Goal: Task Accomplishment & Management: Use online tool/utility

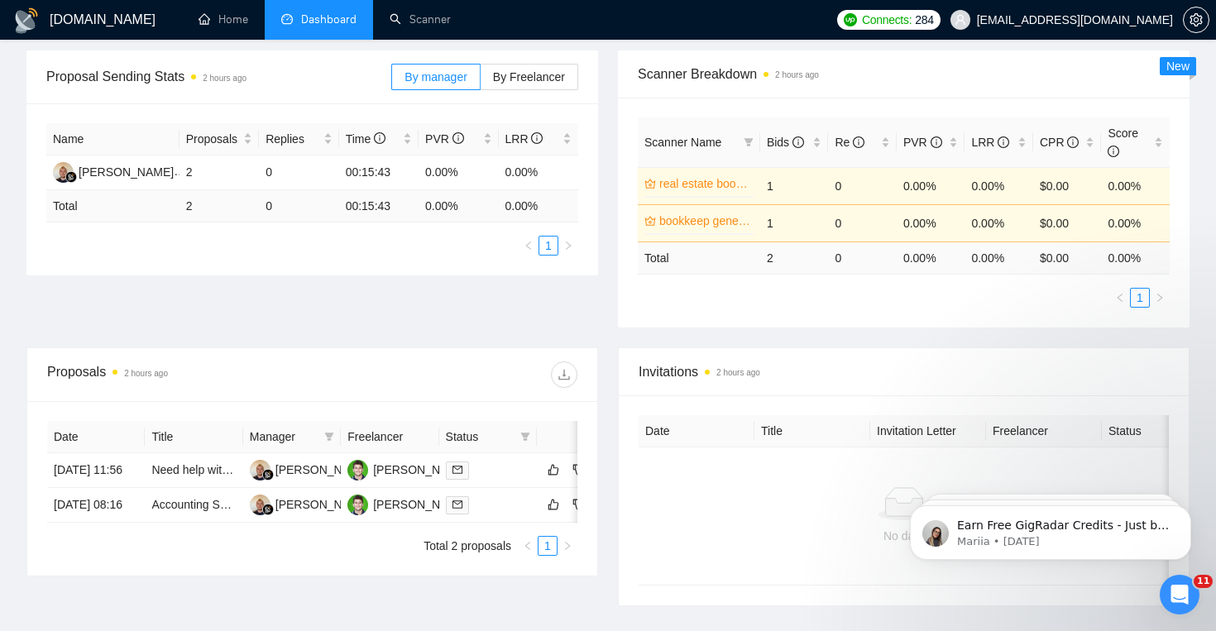
scroll to position [242, 0]
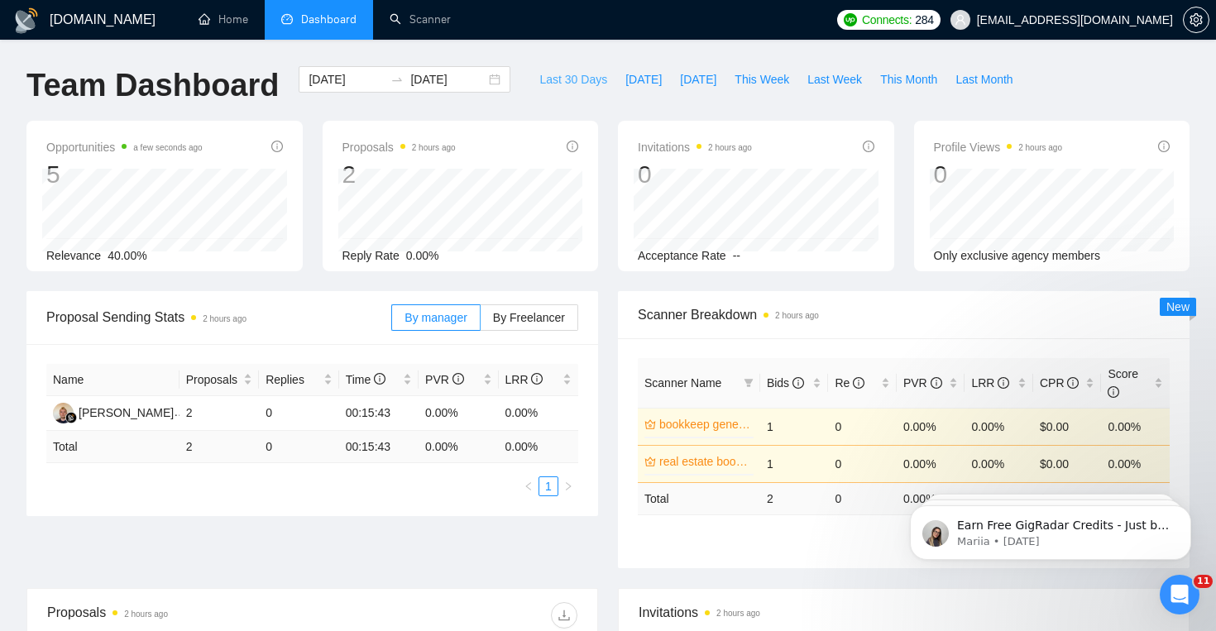
click at [567, 86] on span "Last 30 Days" at bounding box center [573, 79] width 68 height 18
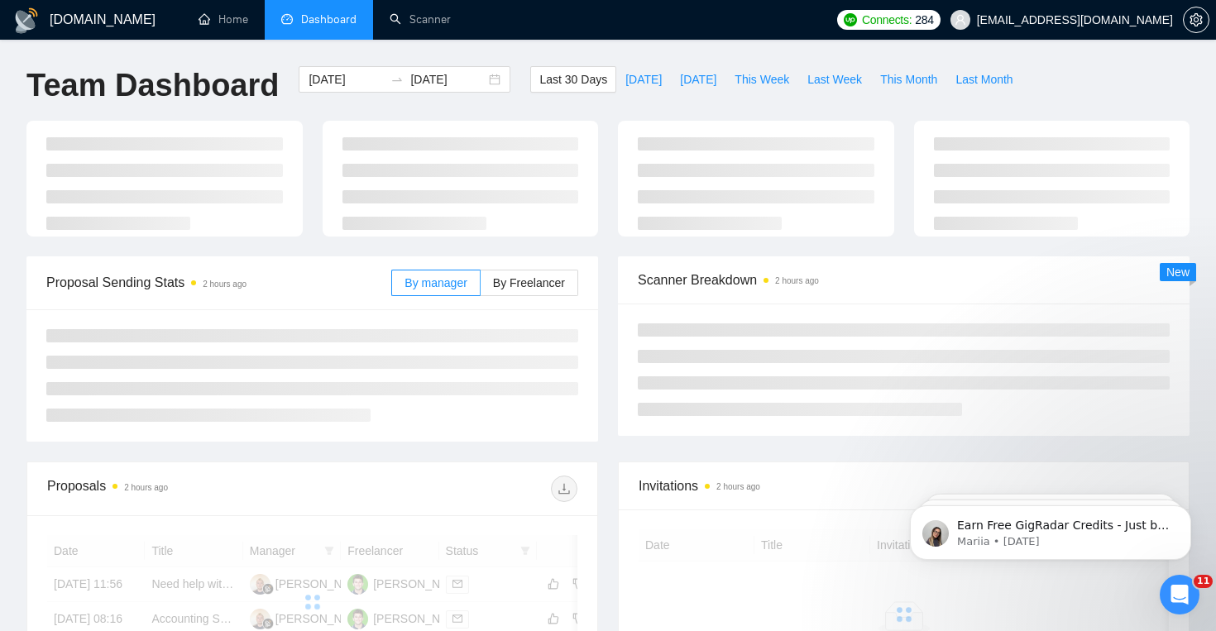
type input "[DATE]"
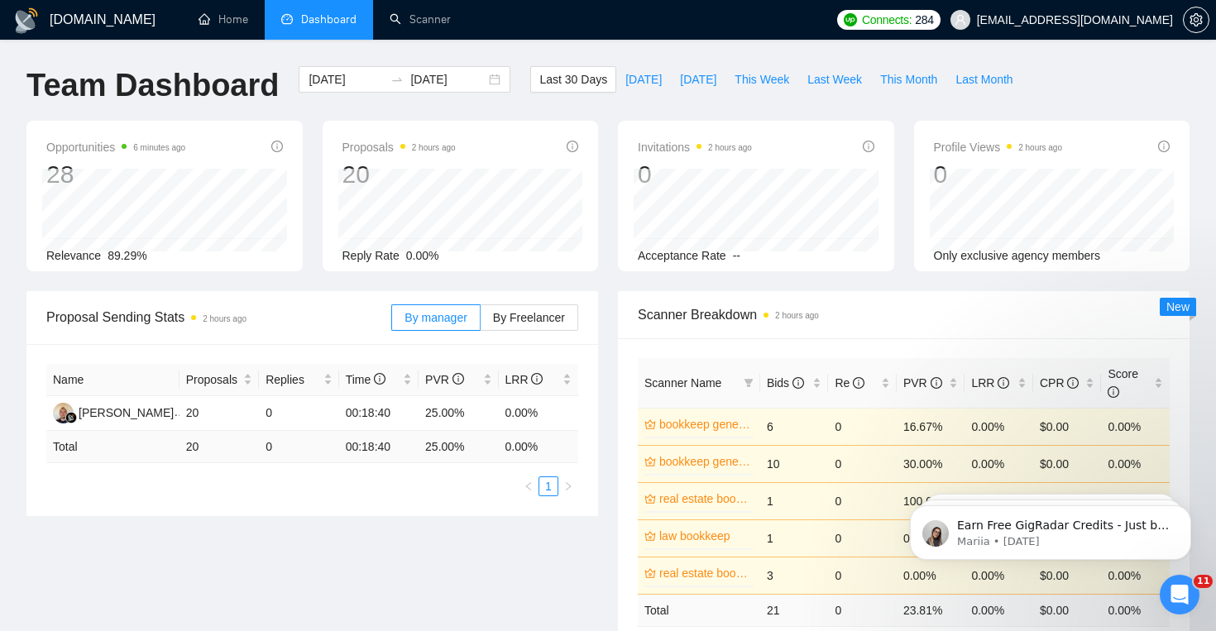
click at [912, 22] on span "Connects:" at bounding box center [887, 20] width 50 height 18
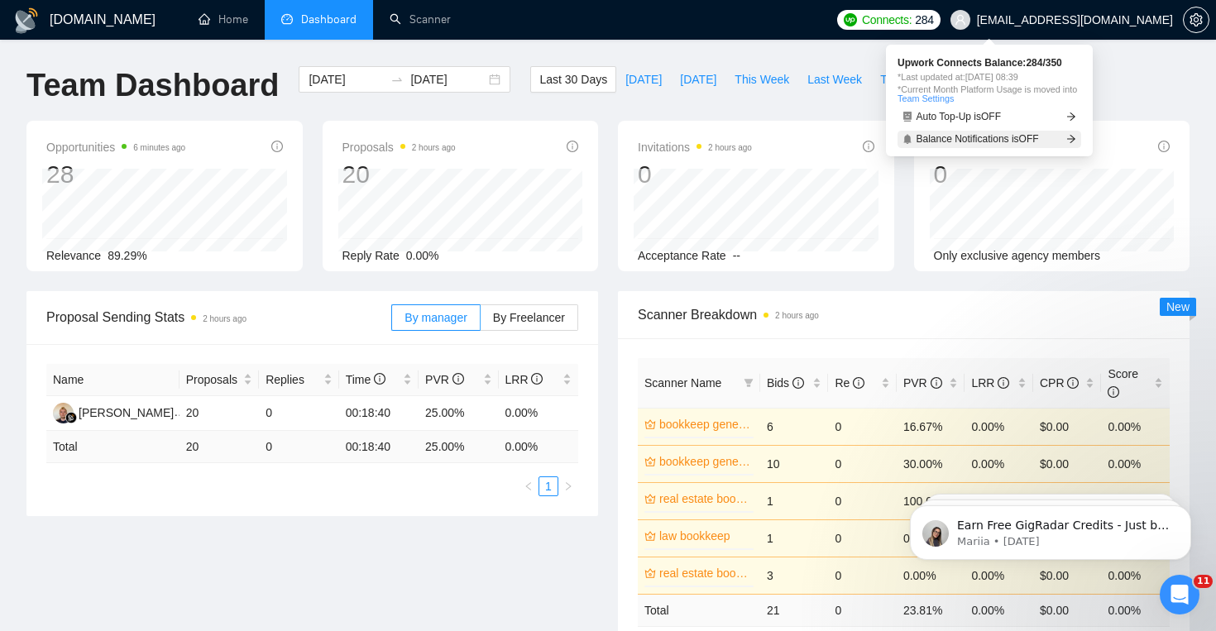
click at [1023, 134] on span "Balance Notifications is OFF" at bounding box center [978, 139] width 122 height 10
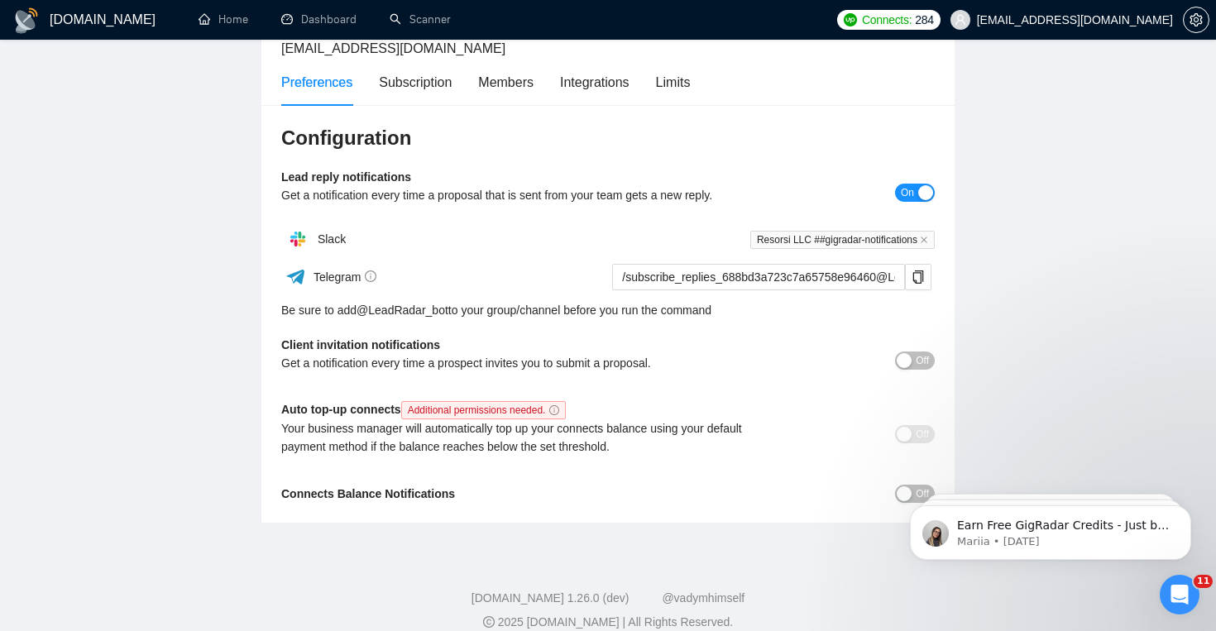
scroll to position [120, 0]
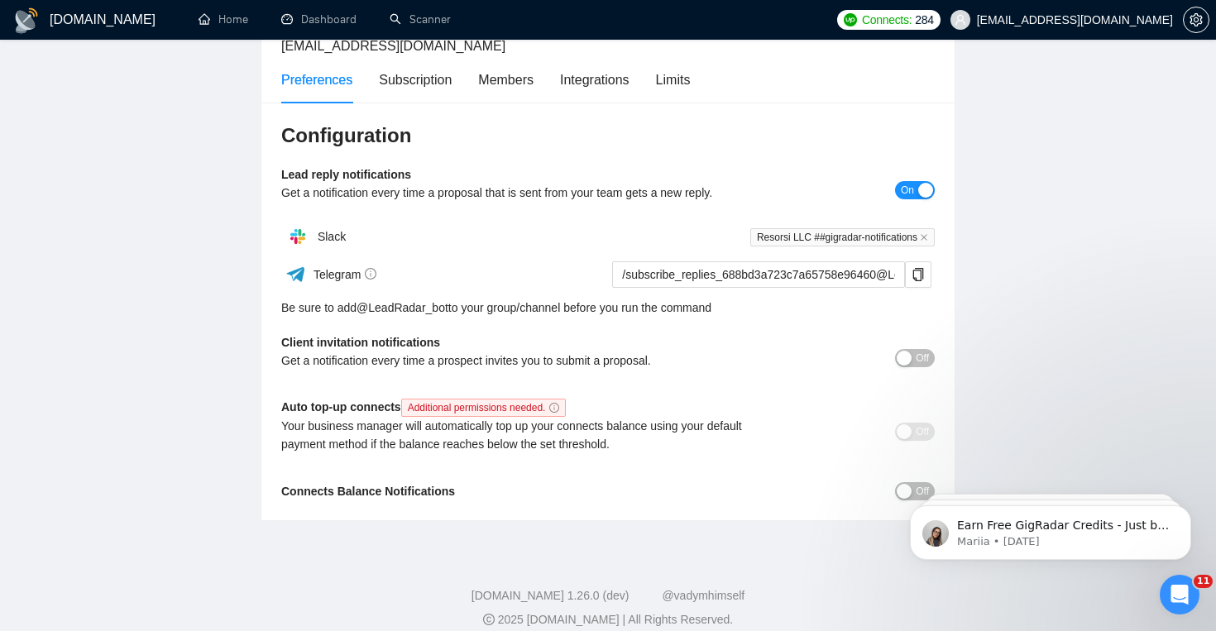
click at [914, 486] on body "Earn Free GigRadar Credits - Just by Sharing Your Story! 💬 Want more credits fo…" at bounding box center [1051, 528] width 318 height 103
click at [909, 494] on body "Earn Free GigRadar Credits - Just by Sharing Your Story! 💬 Want more credits fo…" at bounding box center [1051, 528] width 318 height 103
click html "Earn Free GigRadar Credits - Just by Sharing Your Story! 💬 Want more credits fo…"
click at [911, 490] on body "Earn Free GigRadar Credits - Just by Sharing Your Story! 💬 Want more credits fo…" at bounding box center [1051, 528] width 318 height 103
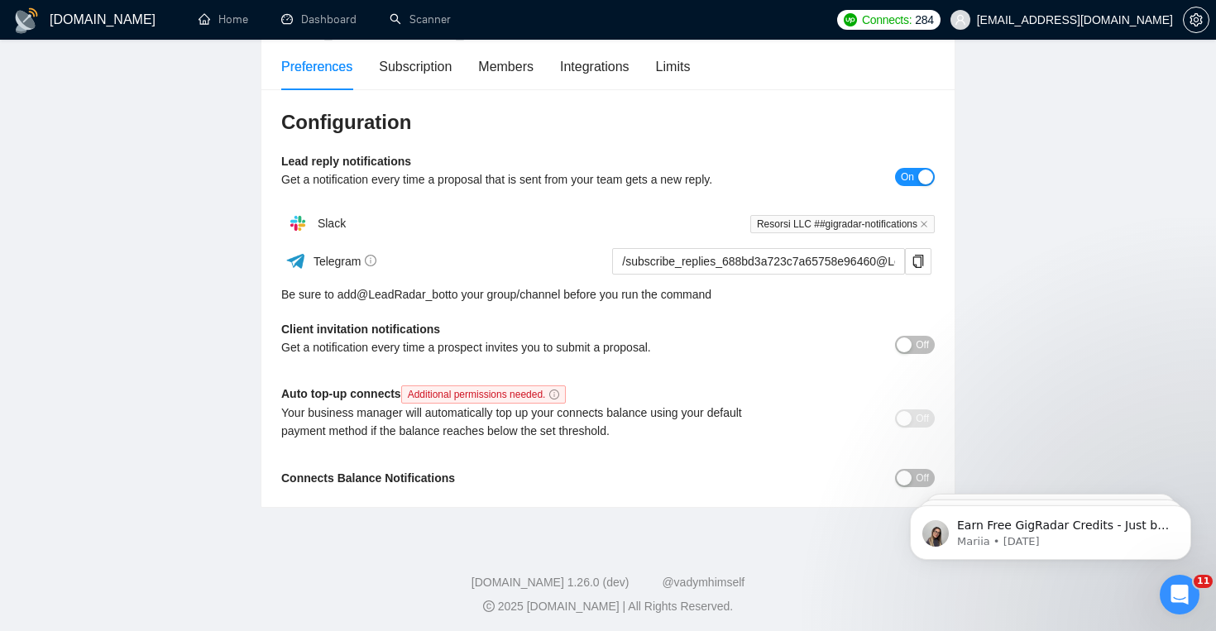
scroll to position [135, 0]
click at [913, 477] on body "Earn Free GigRadar Credits - Just by Sharing Your Story! 💬 Want more credits fo…" at bounding box center [1051, 528] width 318 height 103
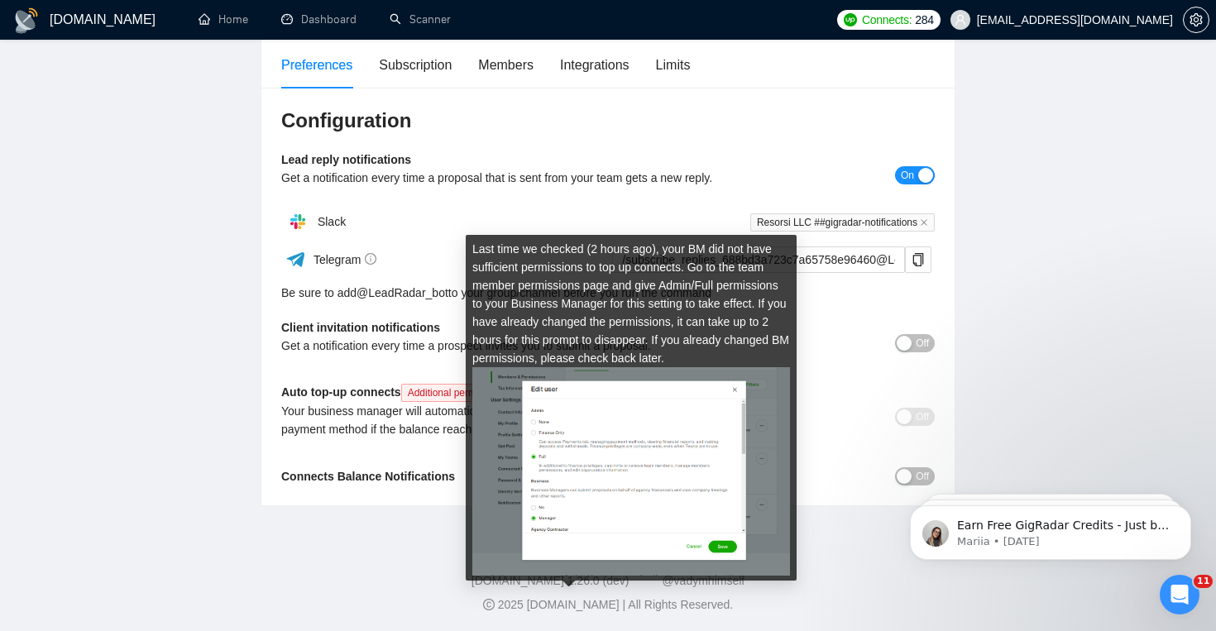
click at [559, 391] on icon "info-circle" at bounding box center [554, 393] width 10 height 10
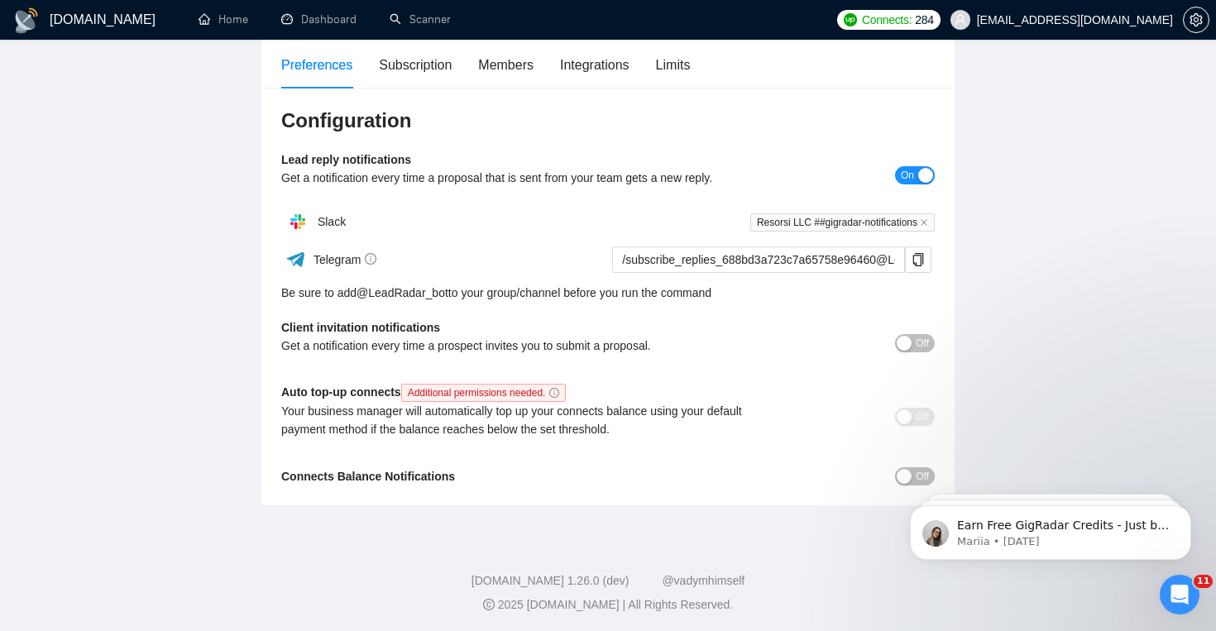
click at [441, 477] on b "Connects Balance Notifications" at bounding box center [368, 476] width 174 height 13
click html "Earn Free GigRadar Credits - Just by Sharing Your Story! 💬 Want more credits fo…"
click at [915, 463] on div "Configuration Lead reply notifications Get a notification every time a proposal…" at bounding box center [607, 297] width 693 height 419
click at [916, 467] on span "Off" at bounding box center [922, 476] width 13 height 18
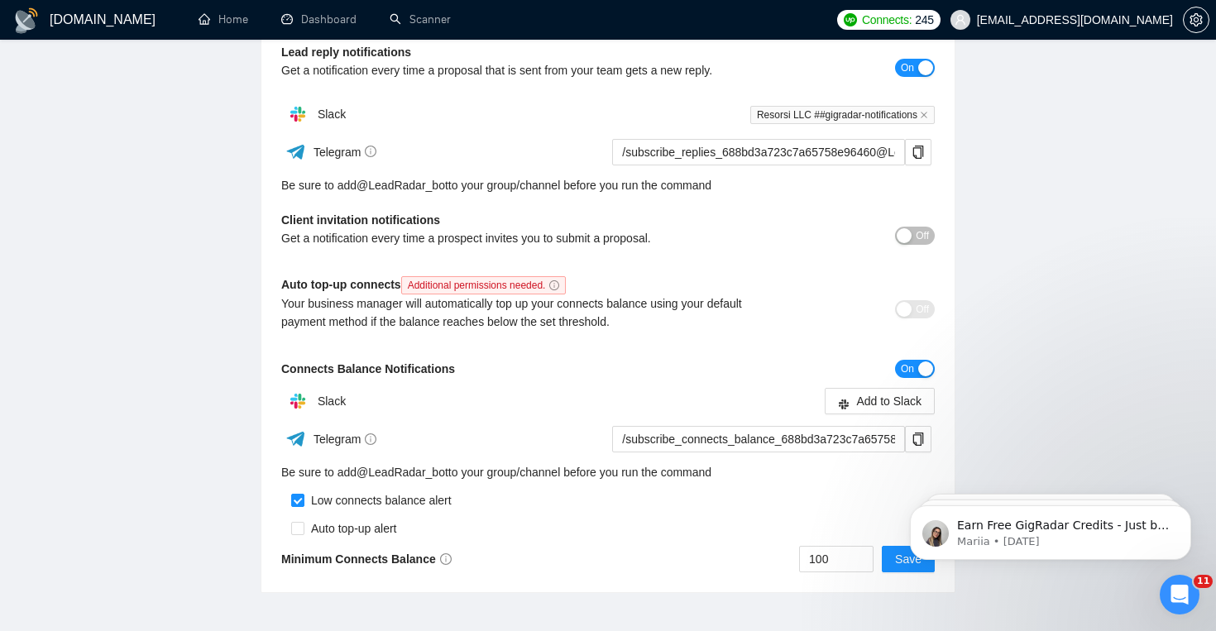
scroll to position [251, 0]
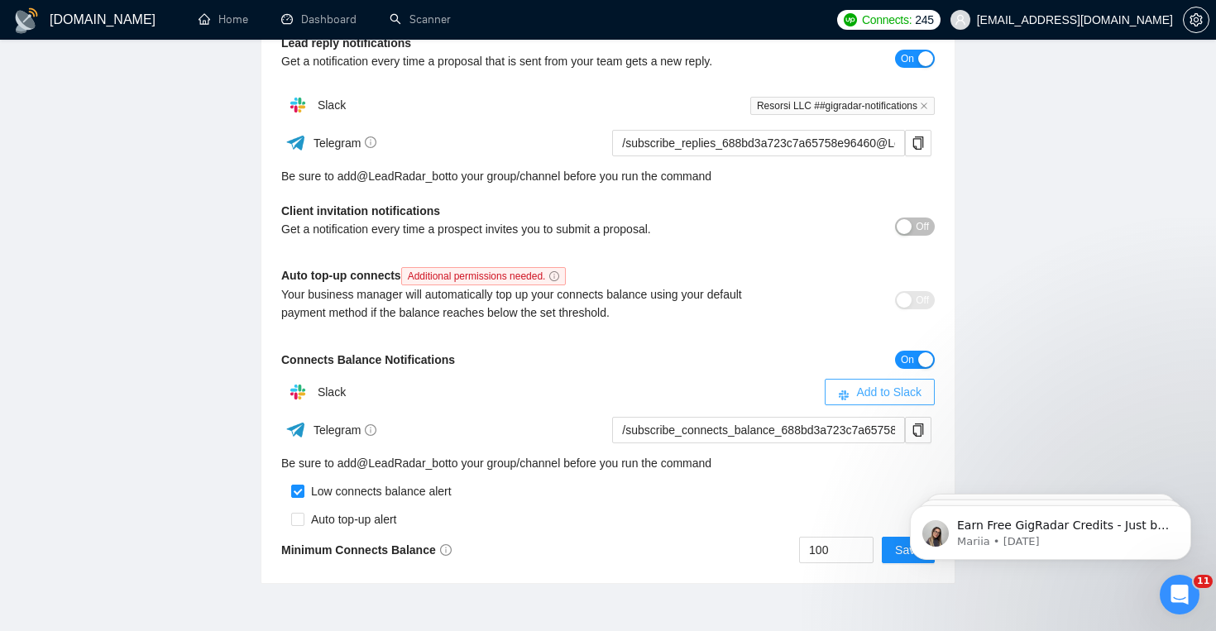
click at [894, 395] on span "Add to Slack" at bounding box center [888, 392] width 65 height 18
click at [886, 551] on button "Save" at bounding box center [908, 550] width 53 height 26
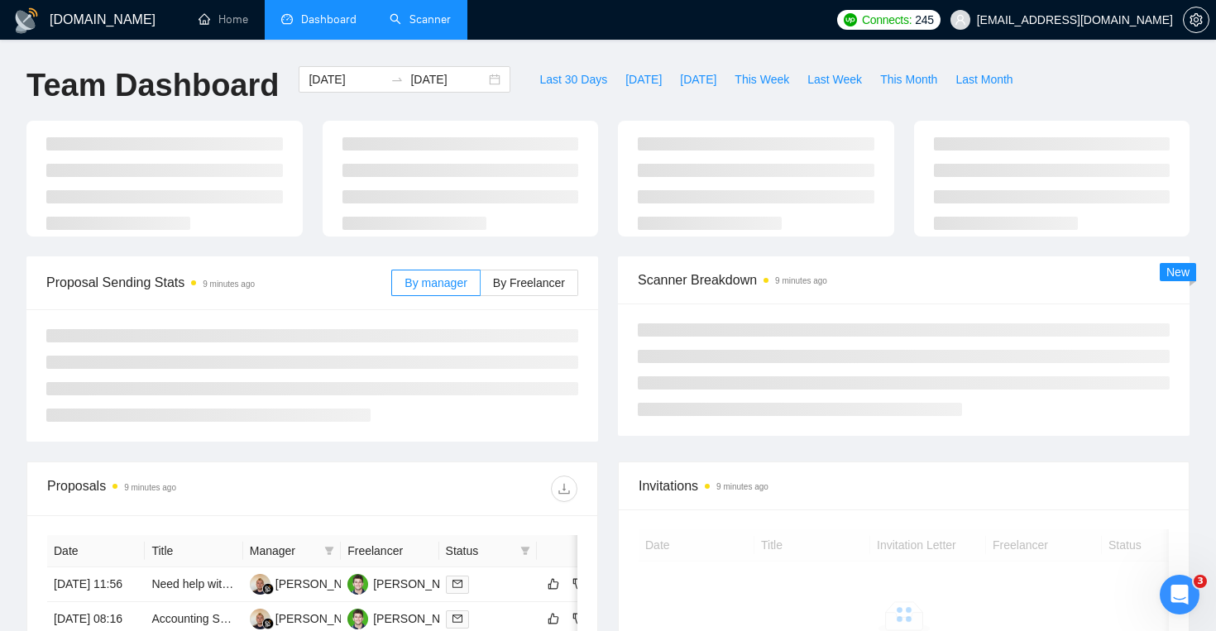
click at [428, 23] on link "Scanner" at bounding box center [420, 19] width 61 height 14
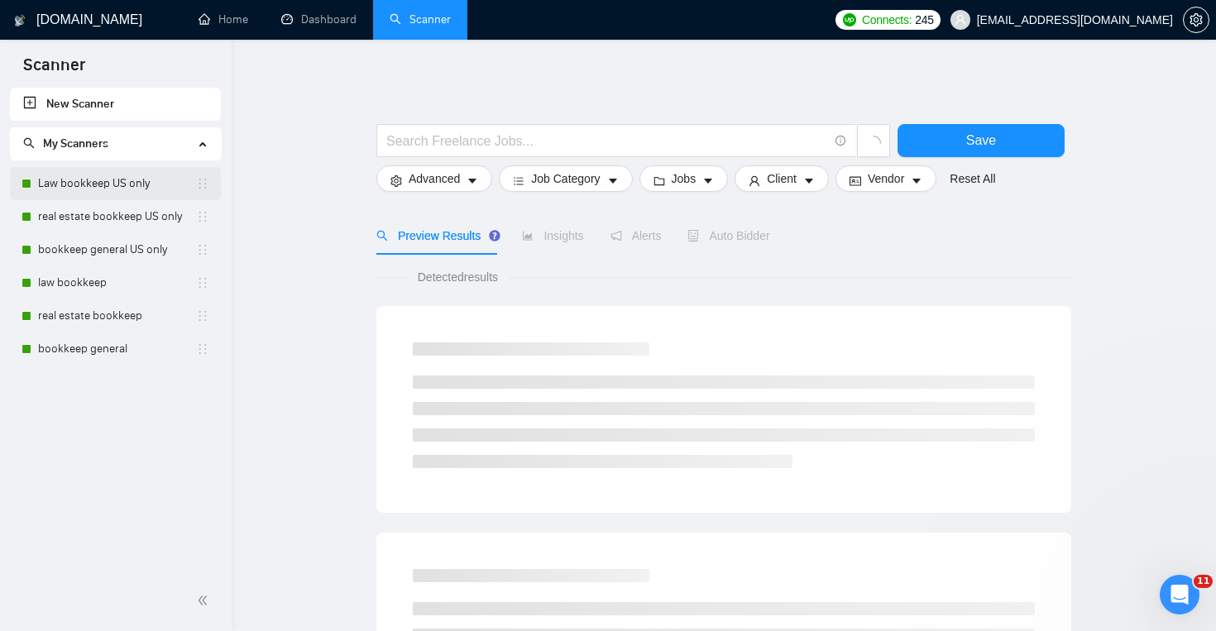
click at [124, 177] on link "Law bookkeep US only" at bounding box center [117, 183] width 158 height 33
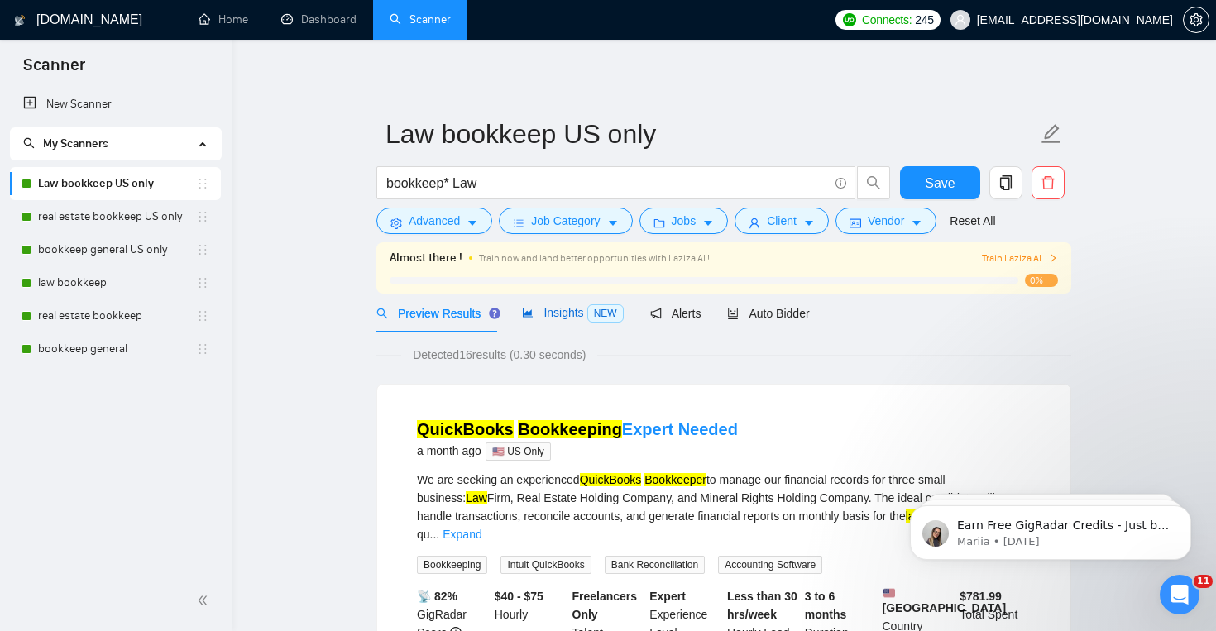
click at [550, 317] on span "Insights NEW" at bounding box center [572, 312] width 101 height 13
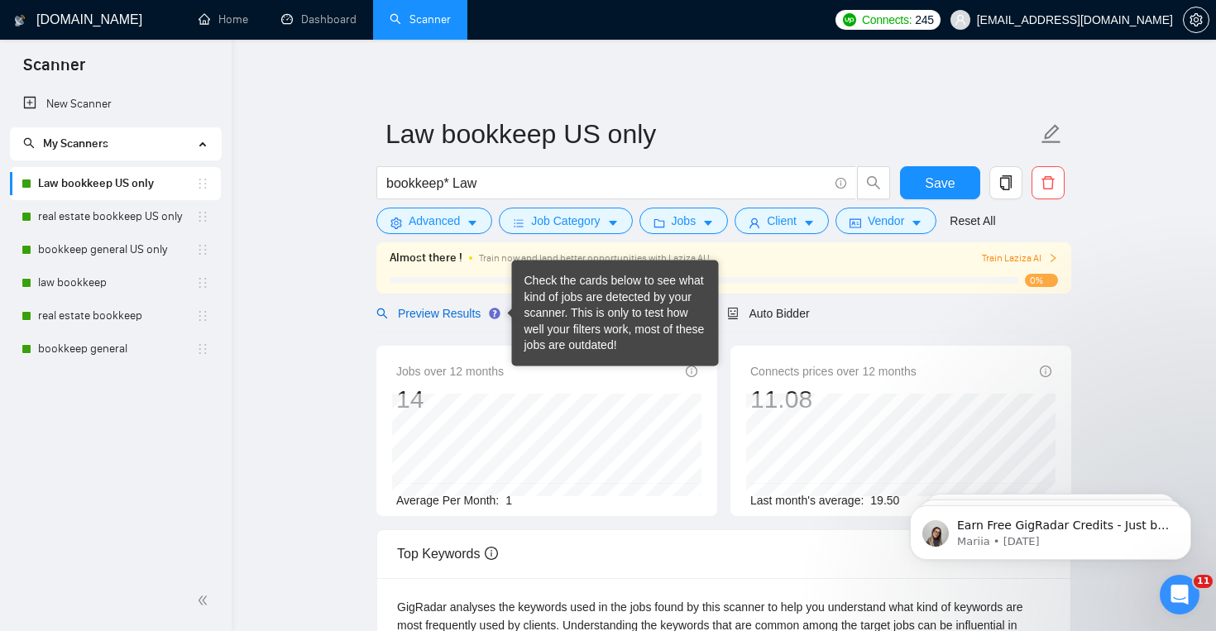
click at [474, 310] on span "Preview Results" at bounding box center [435, 313] width 119 height 13
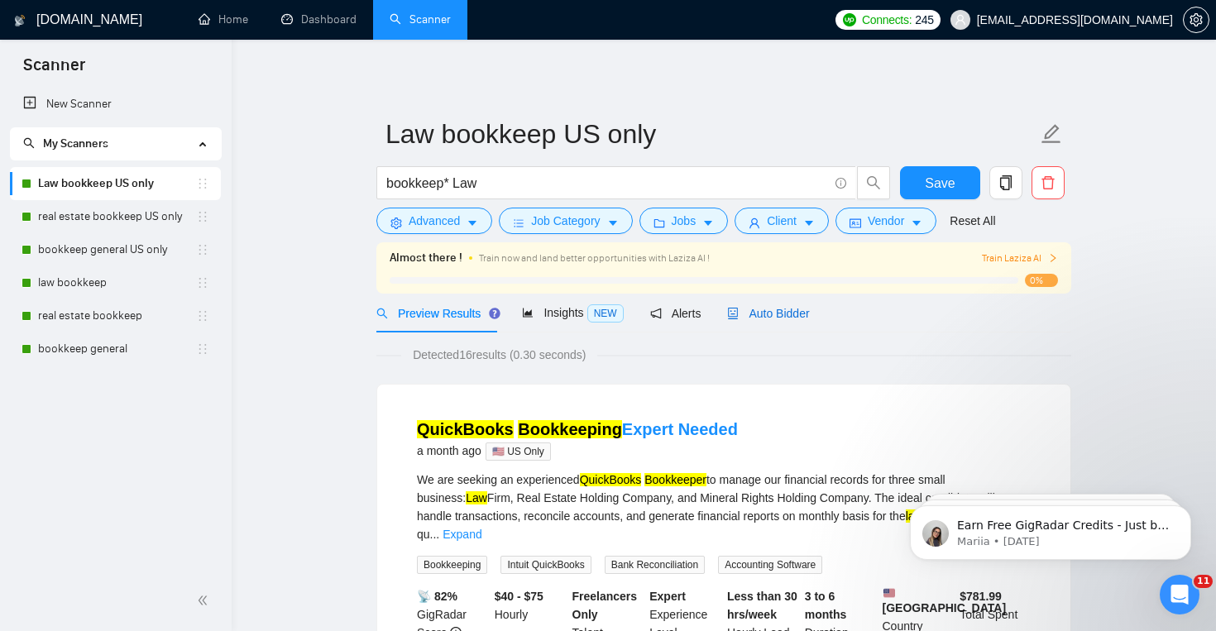
click at [740, 322] on div "Auto Bidder" at bounding box center [768, 313] width 82 height 18
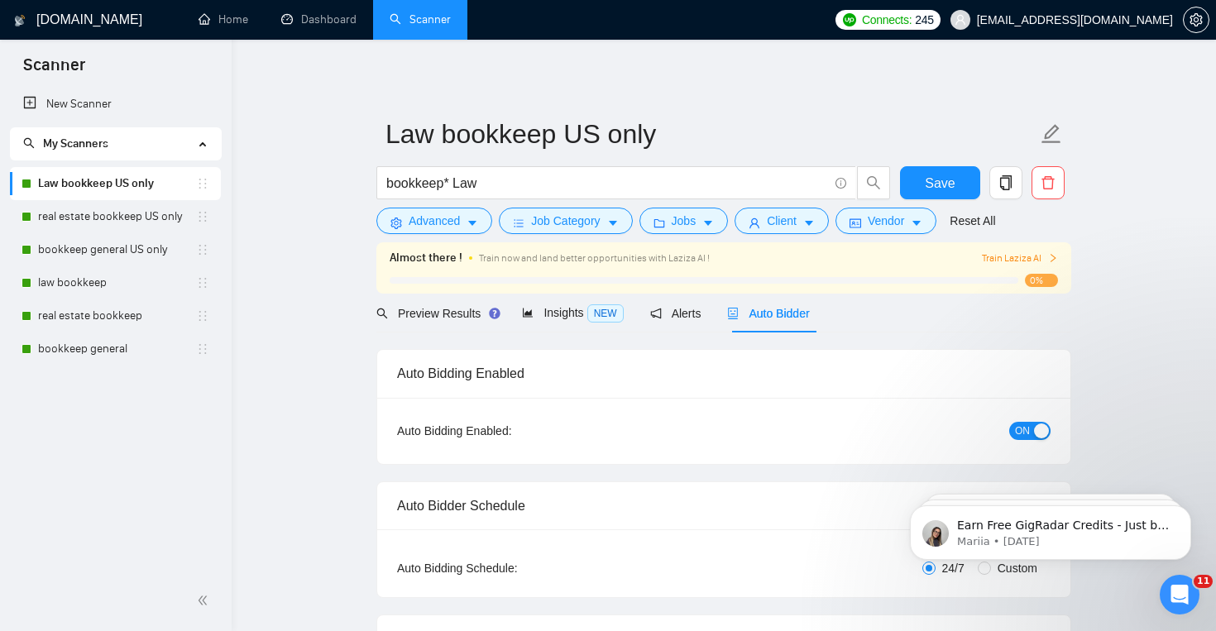
checkbox input "true"
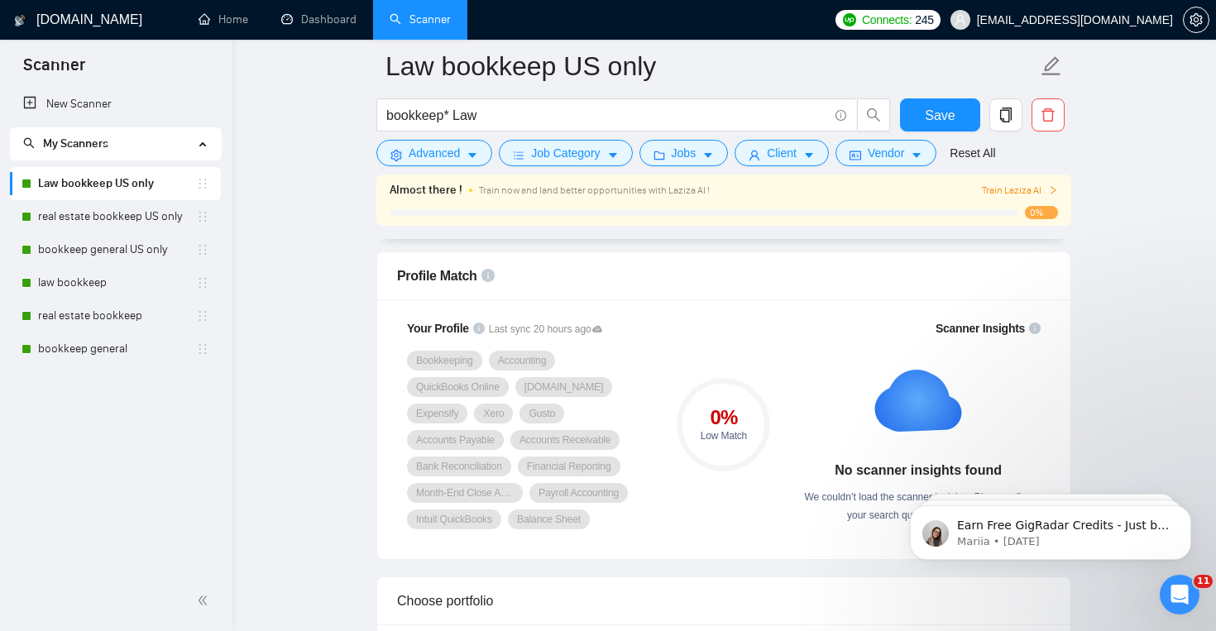
scroll to position [1067, 0]
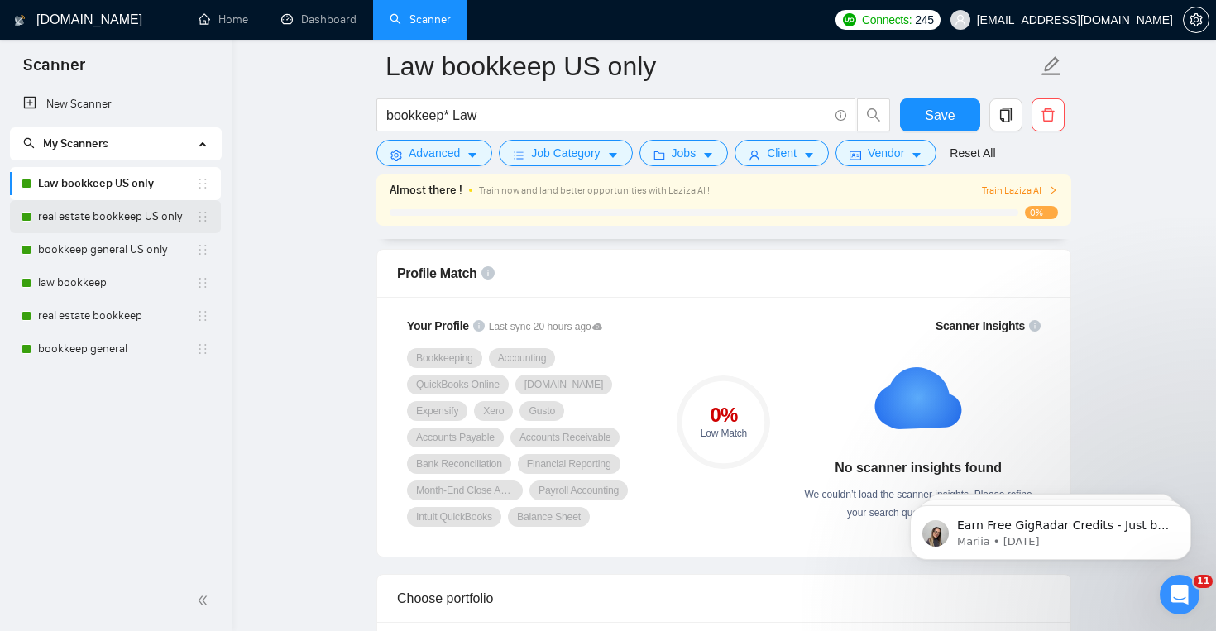
click at [107, 212] on link "real estate bookkeep US only" at bounding box center [117, 216] width 158 height 33
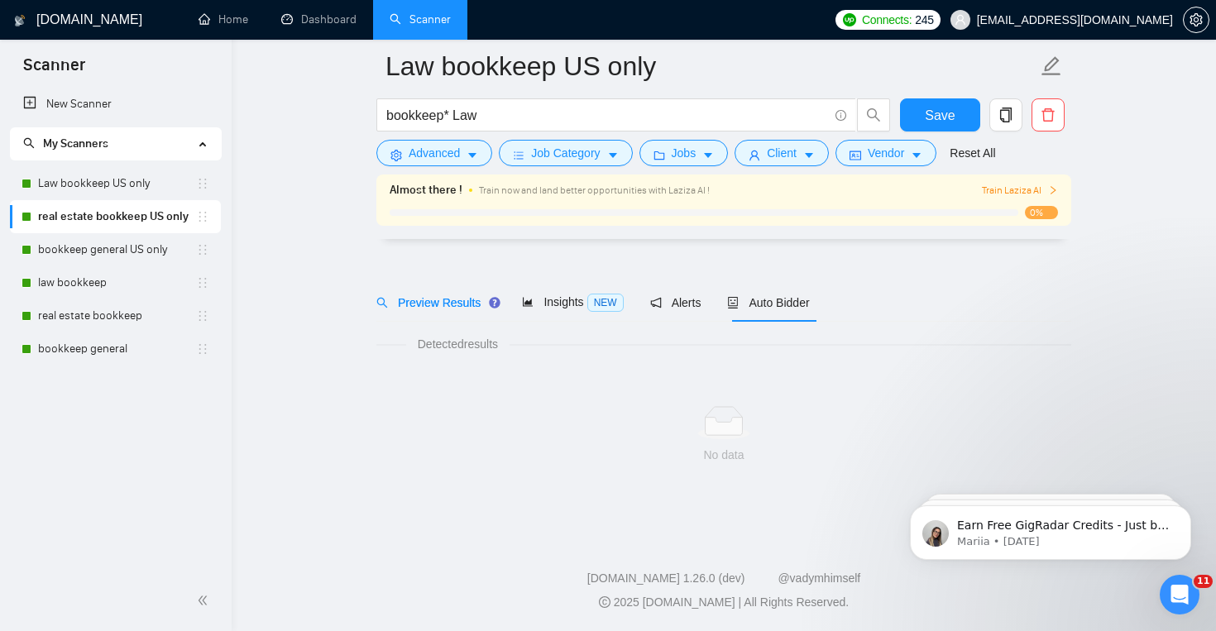
scroll to position [24, 0]
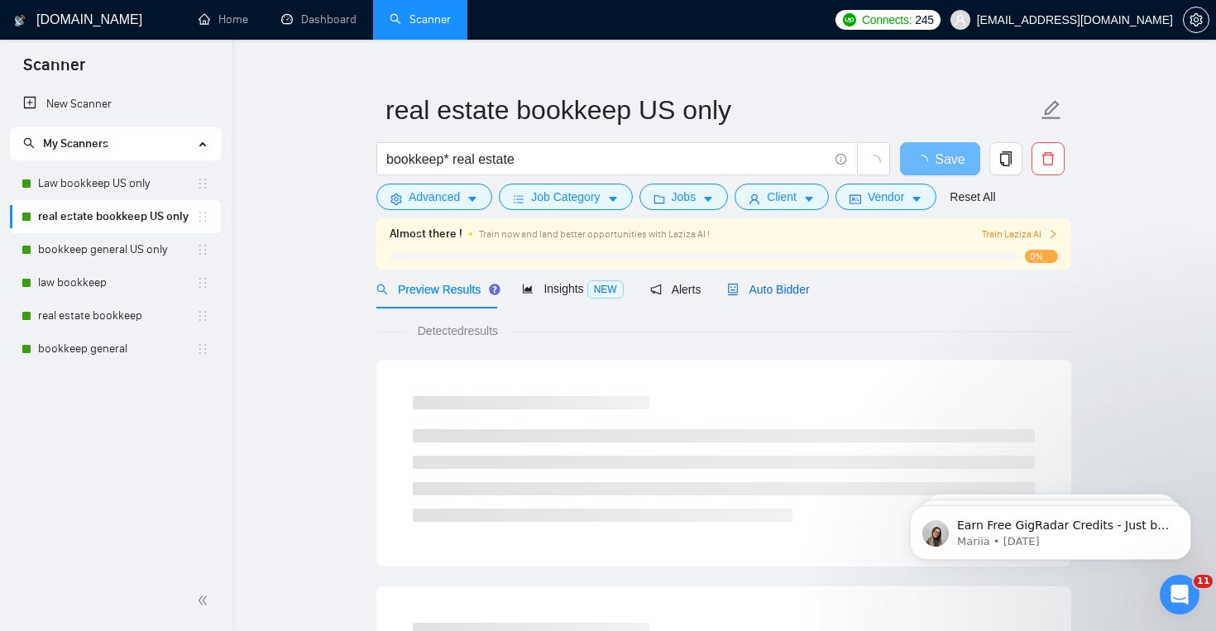
click at [777, 284] on span "Auto Bidder" at bounding box center [768, 289] width 82 height 13
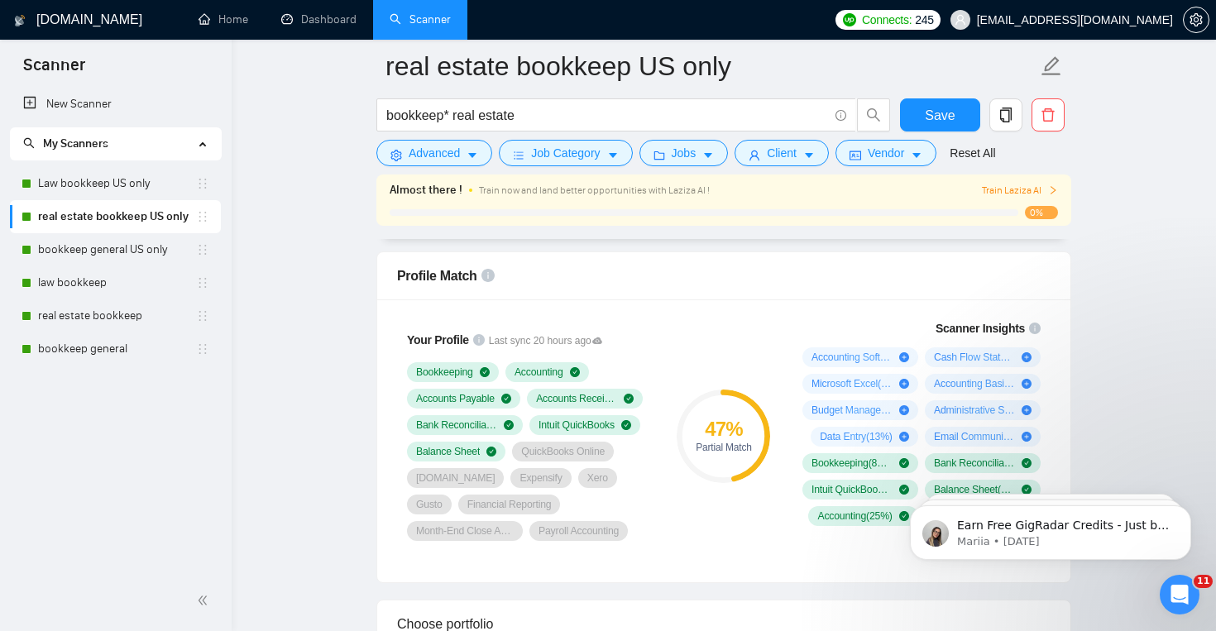
scroll to position [1066, 0]
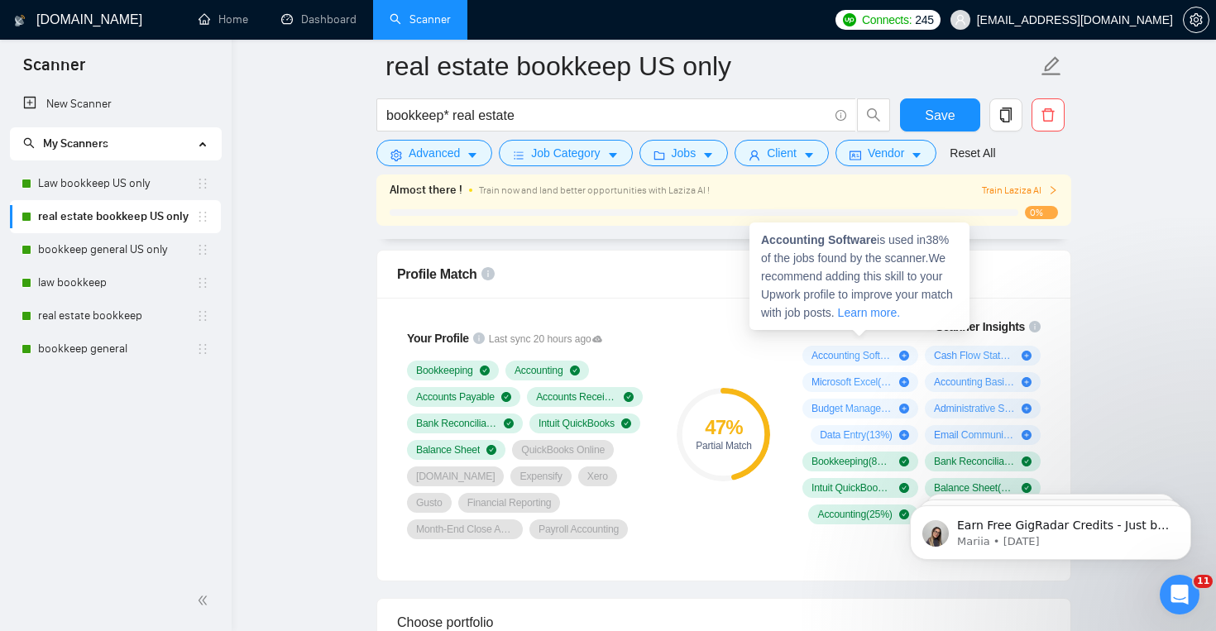
click at [902, 356] on icon "plus-circle" at bounding box center [904, 356] width 10 height 10
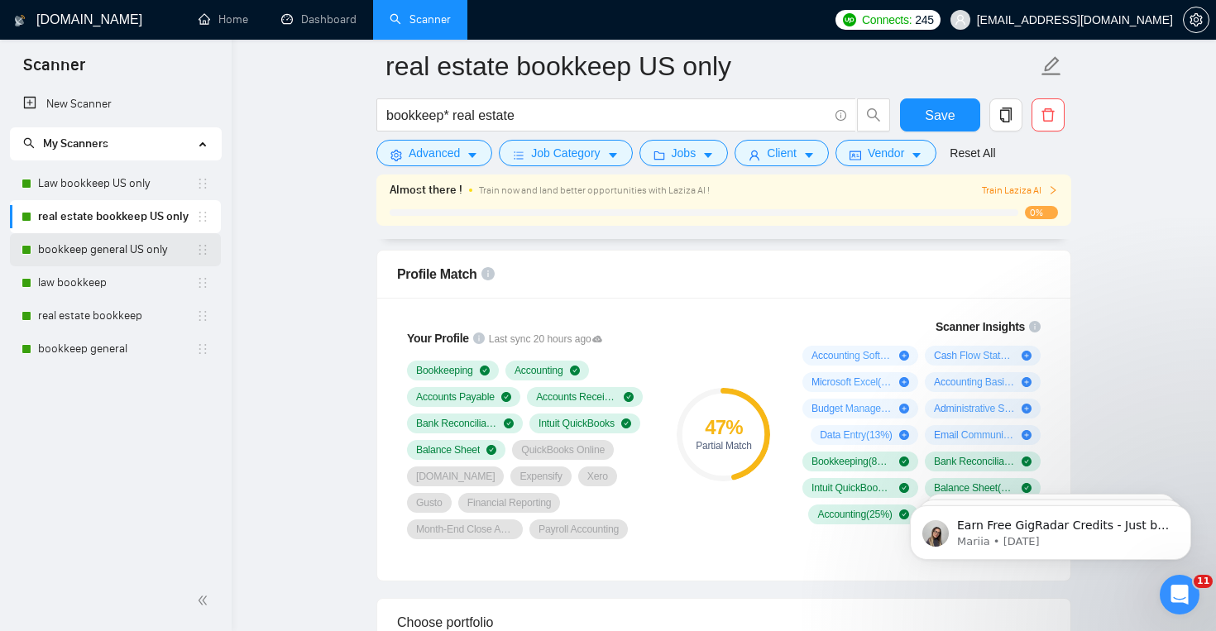
click at [131, 256] on link "bookkeep general US only" at bounding box center [117, 249] width 158 height 33
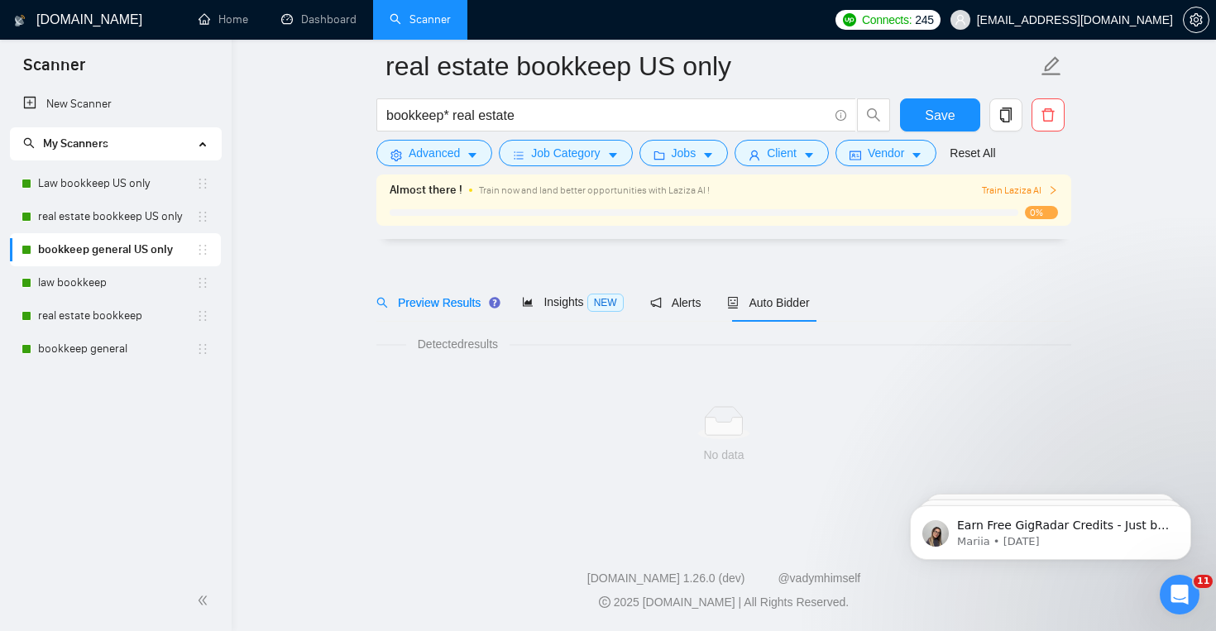
scroll to position [24, 0]
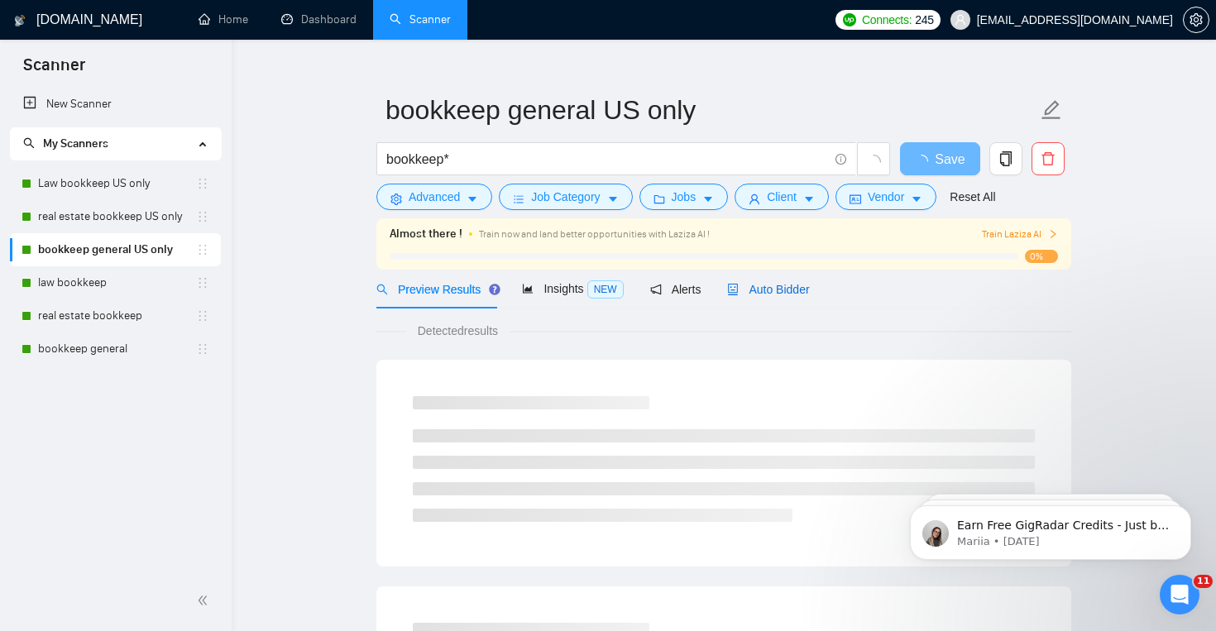
click at [793, 283] on span "Auto Bidder" at bounding box center [768, 289] width 82 height 13
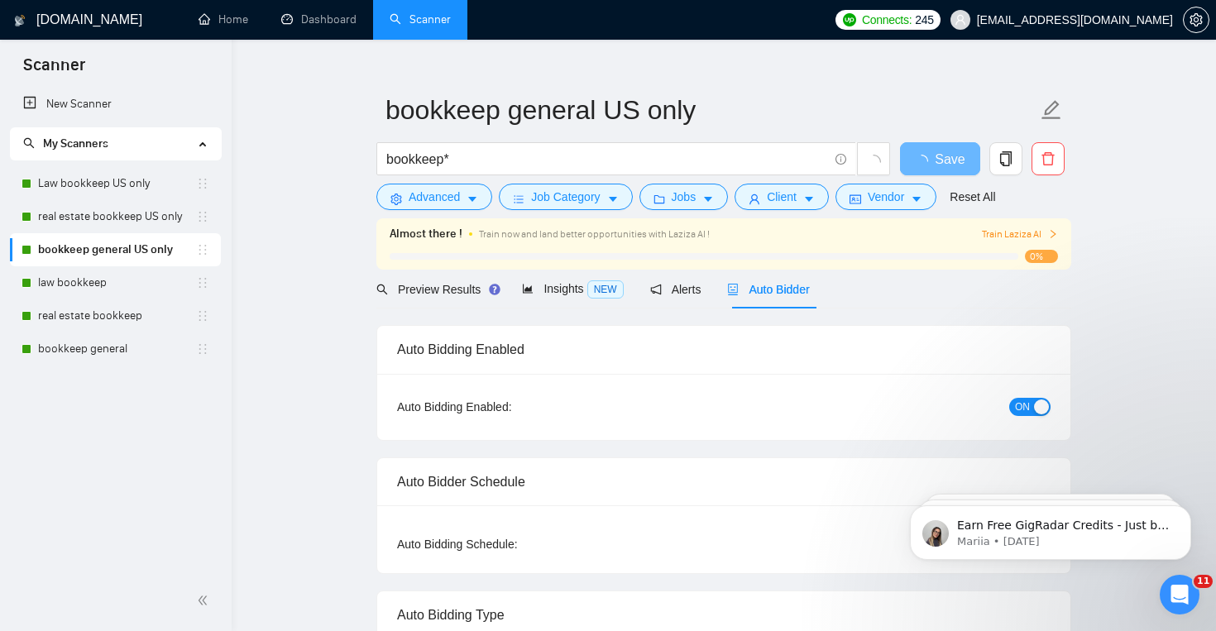
checkbox input "true"
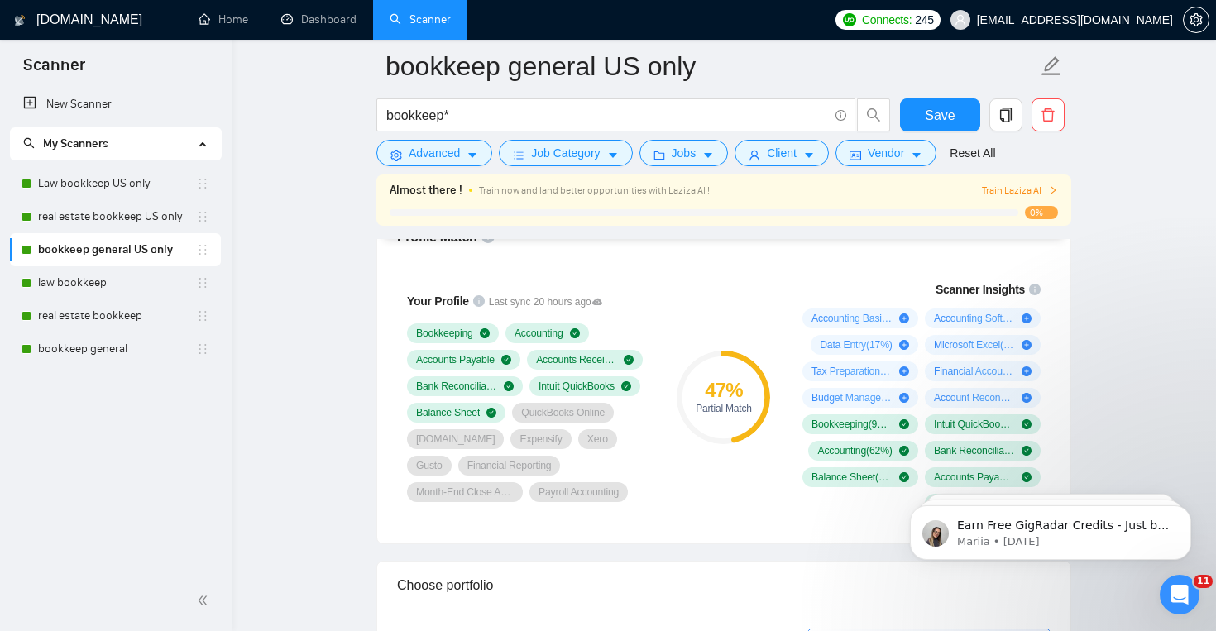
scroll to position [1099, 0]
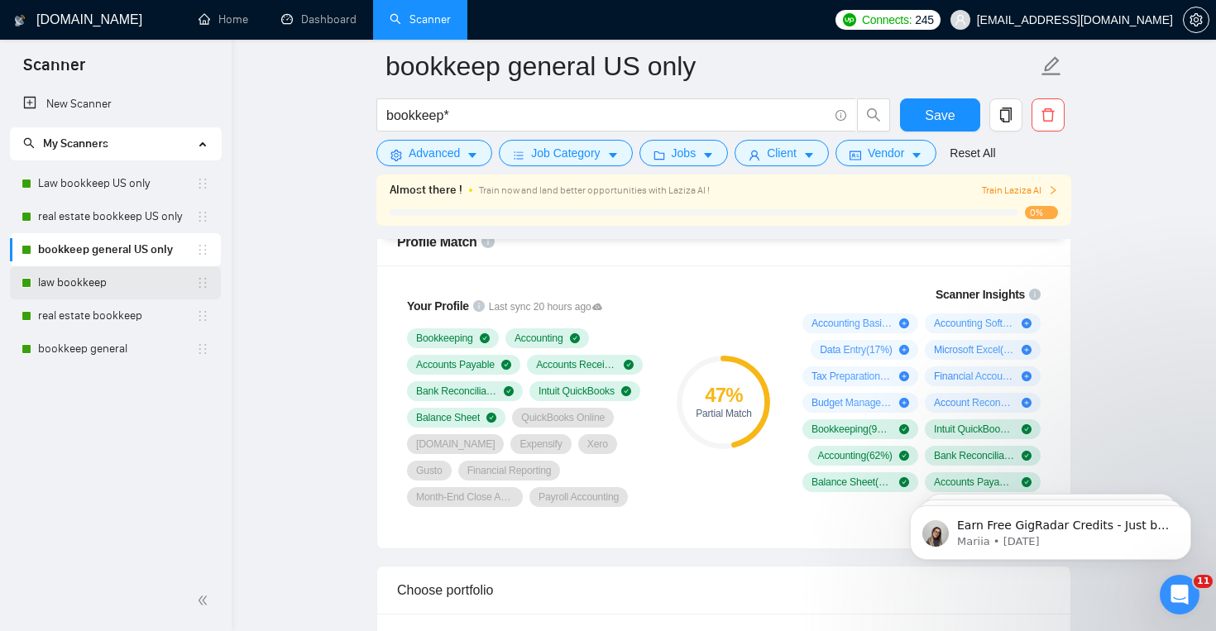
click at [74, 281] on link "law bookkeep" at bounding box center [117, 282] width 158 height 33
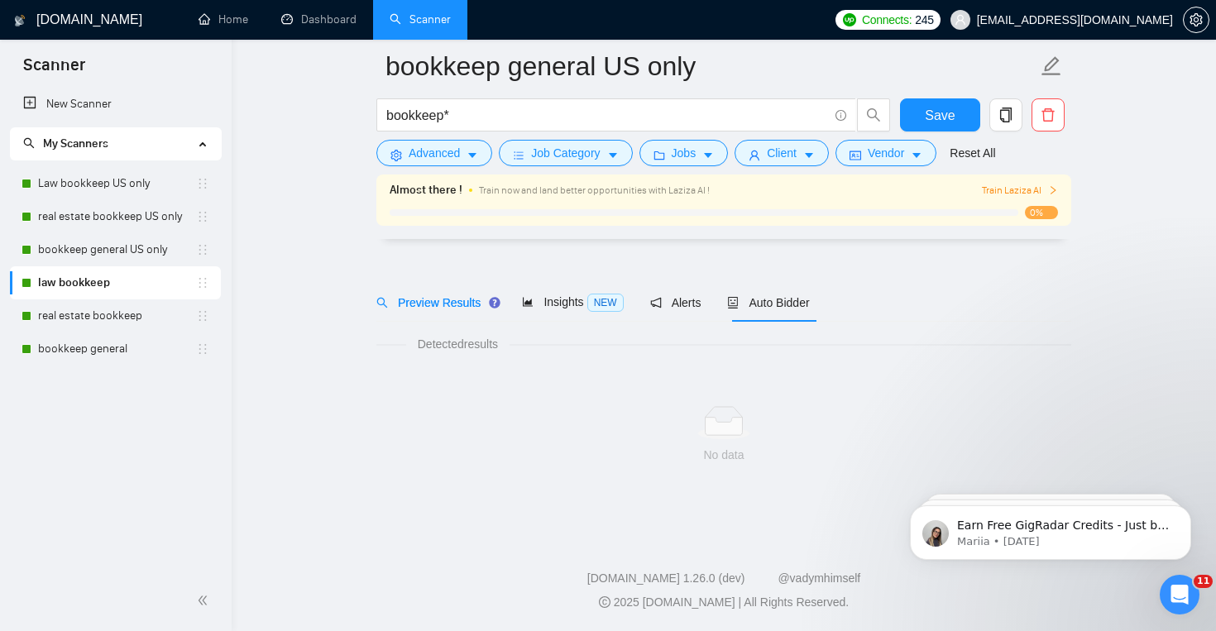
scroll to position [24, 0]
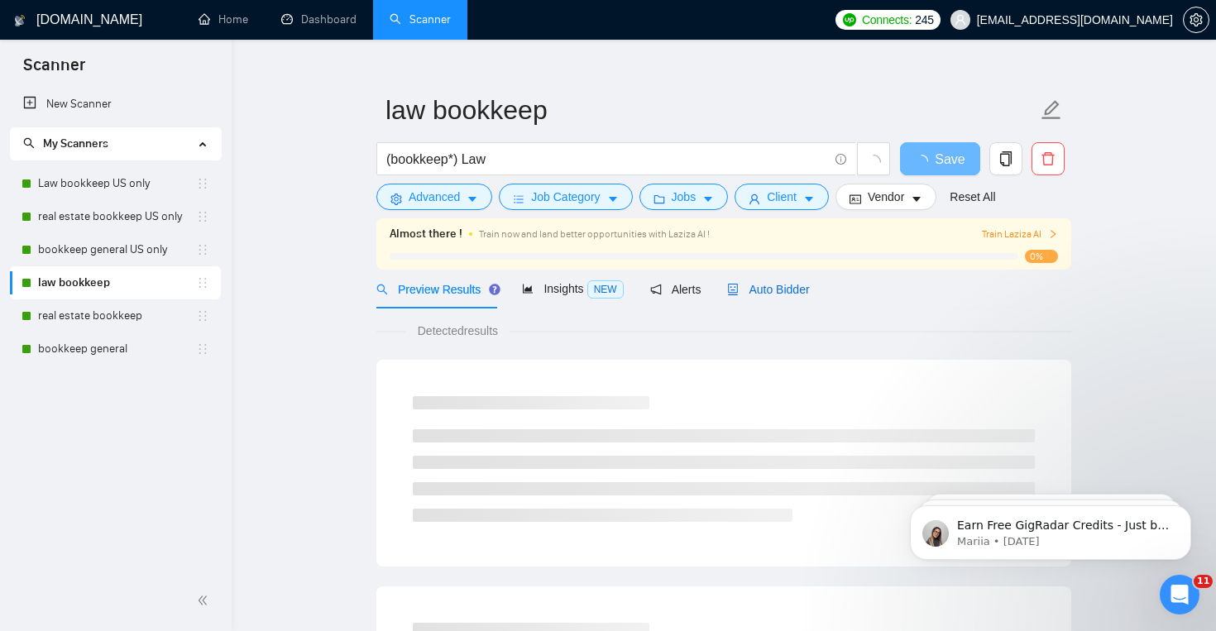
click at [783, 286] on span "Auto Bidder" at bounding box center [768, 289] width 82 height 13
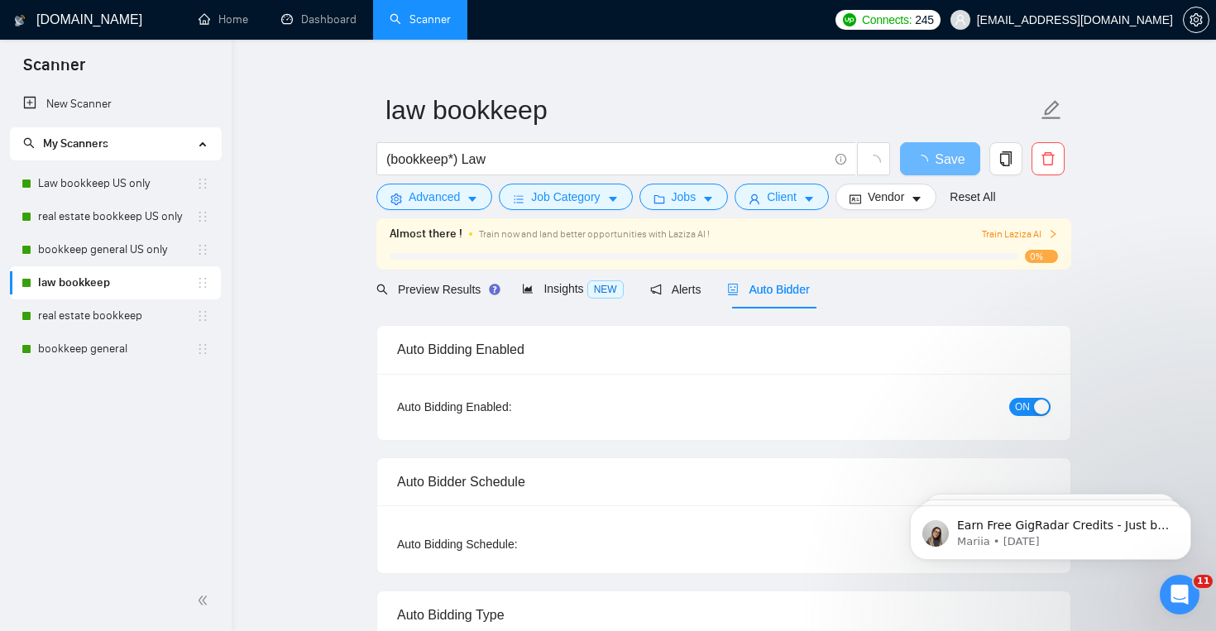
checkbox input "true"
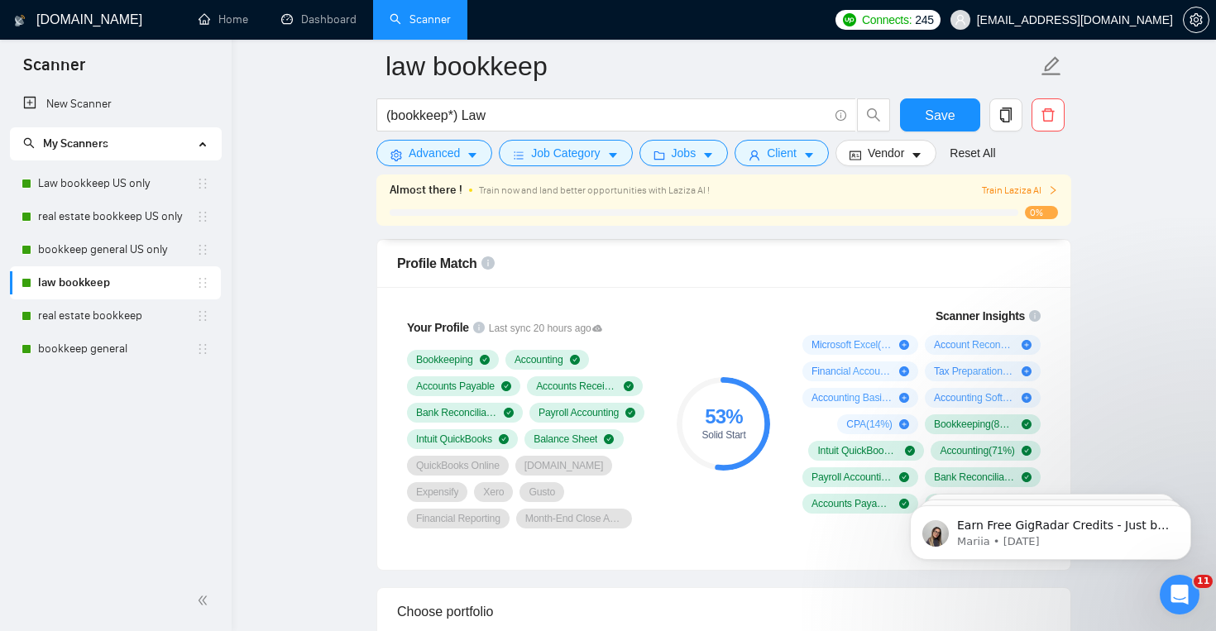
scroll to position [1081, 0]
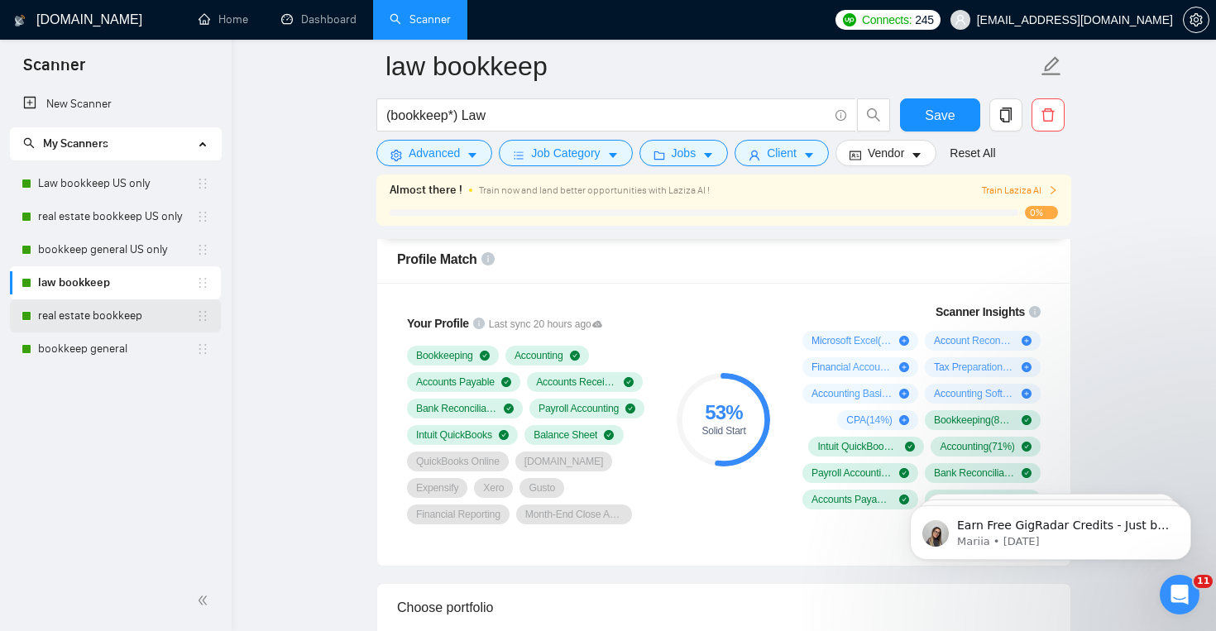
click at [156, 319] on link "real estate bookkeep" at bounding box center [117, 315] width 158 height 33
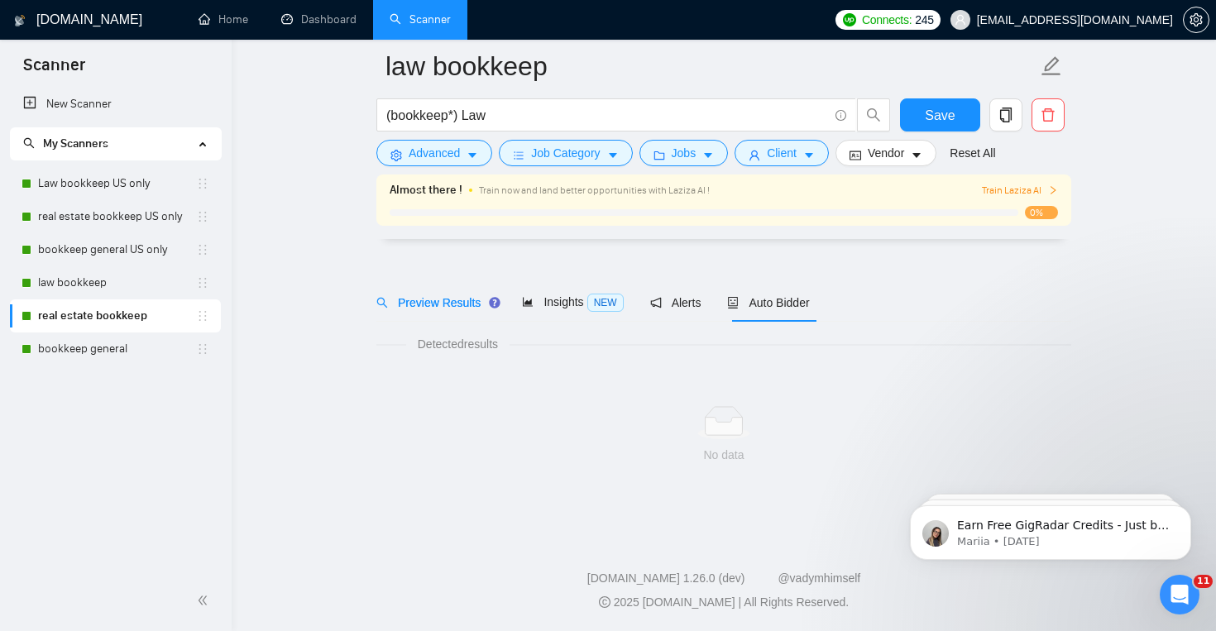
scroll to position [24, 0]
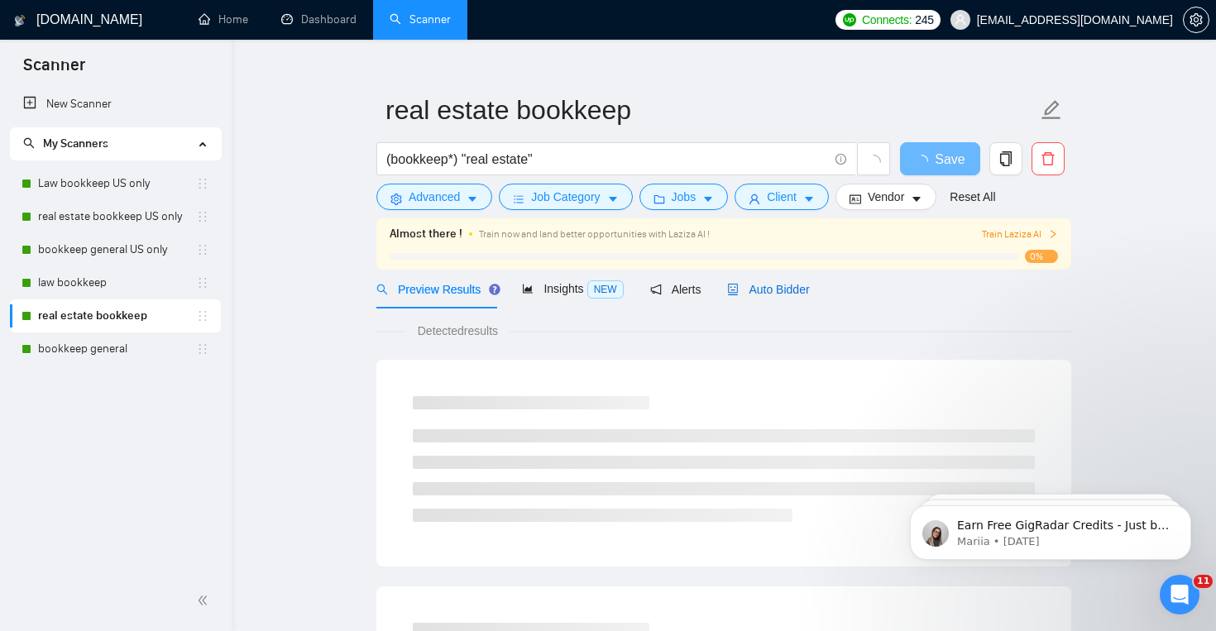
click at [765, 283] on span "Auto Bidder" at bounding box center [768, 289] width 82 height 13
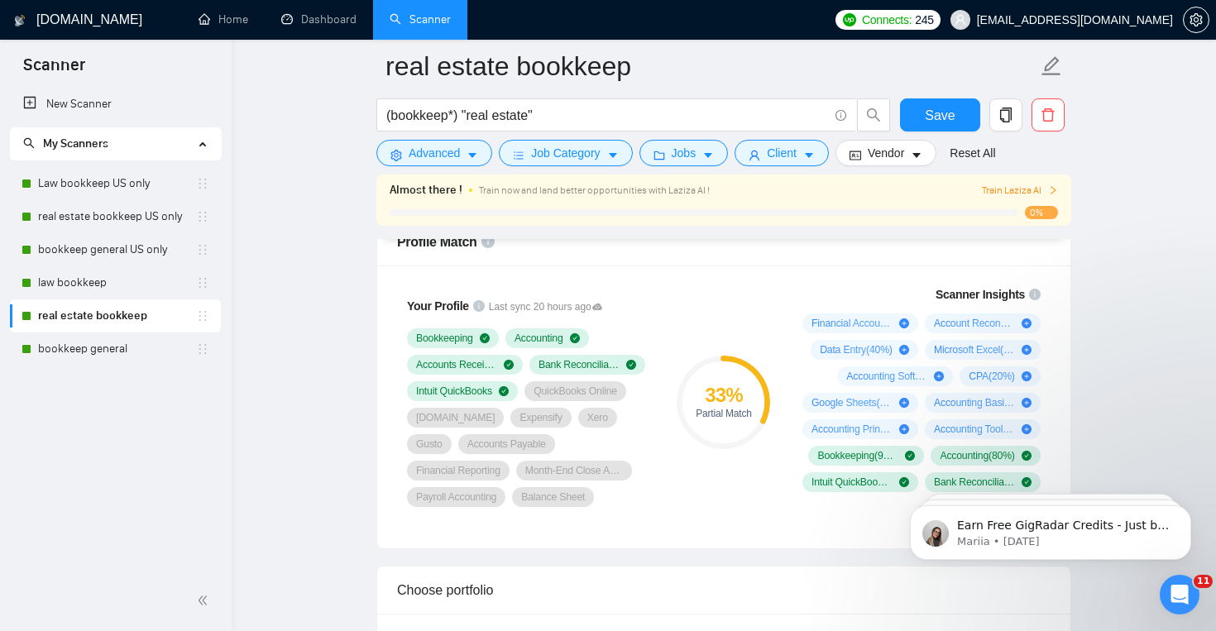
scroll to position [1094, 0]
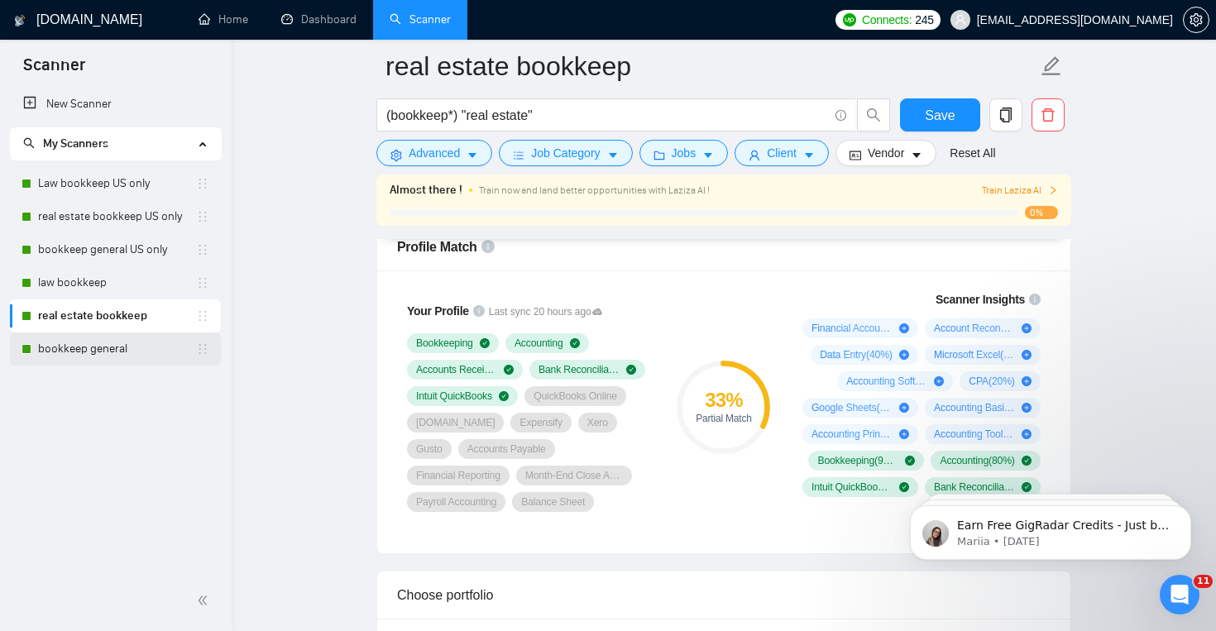
click at [115, 337] on link "bookkeep general" at bounding box center [117, 349] width 158 height 33
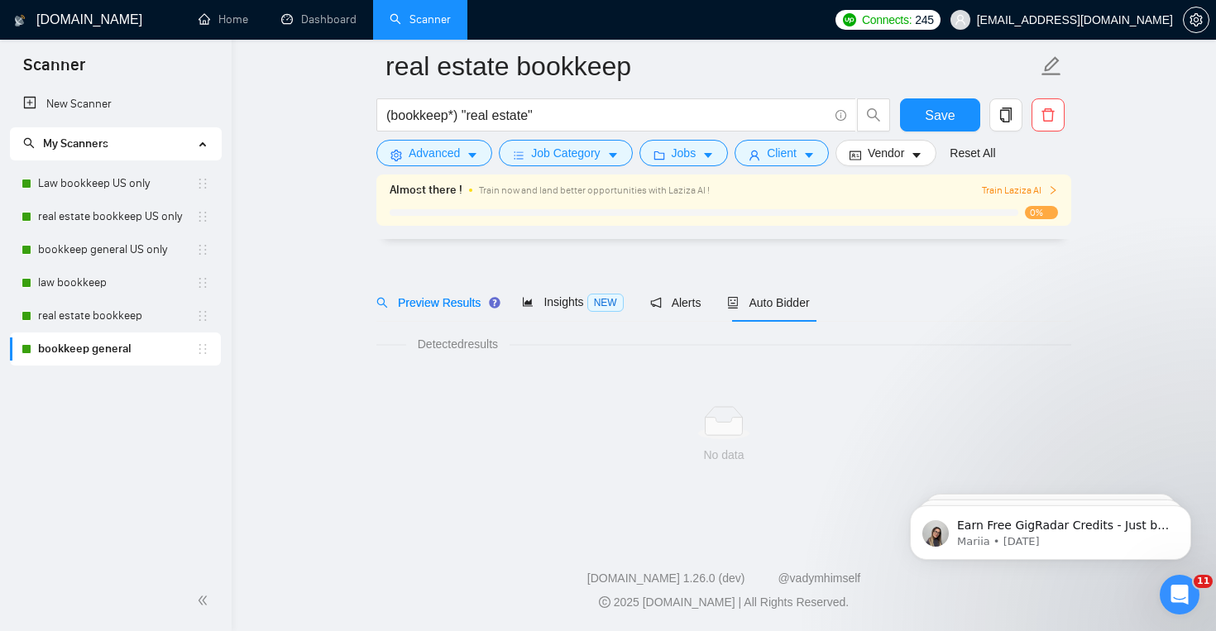
scroll to position [24, 0]
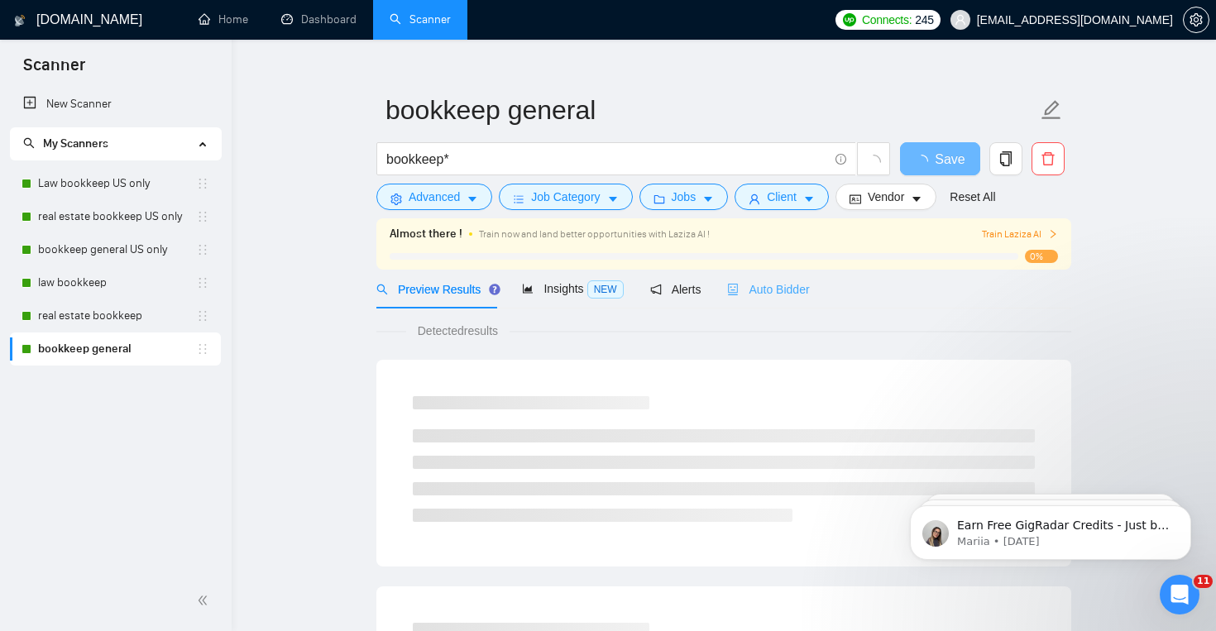
click at [756, 270] on div "Auto Bidder" at bounding box center [768, 289] width 82 height 39
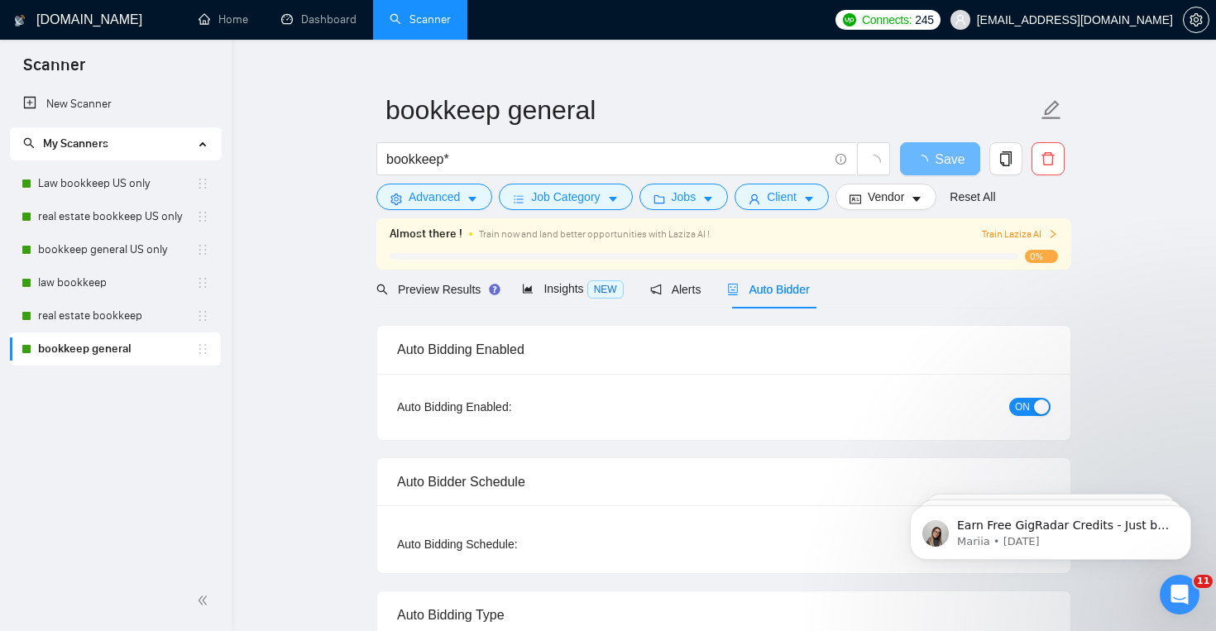
checkbox input "true"
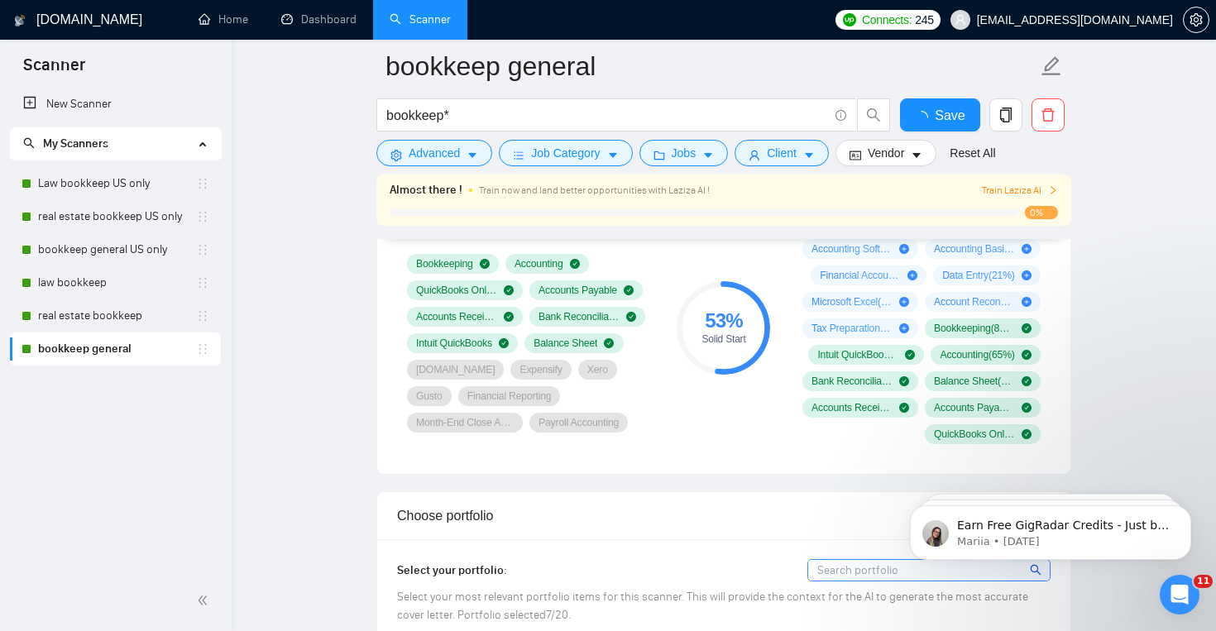
scroll to position [1127, 0]
